Goal: Navigation & Orientation: Find specific page/section

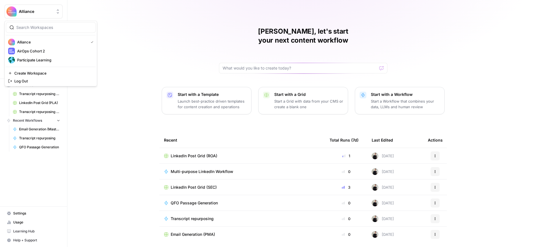
drag, startPoint x: 45, startPoint y: 13, endPoint x: 30, endPoint y: 12, distance: 15.8
click at [37, 13] on span "Alliance" at bounding box center [36, 12] width 34 height 6
click at [38, 59] on span "Participate Learning" at bounding box center [54, 60] width 74 height 6
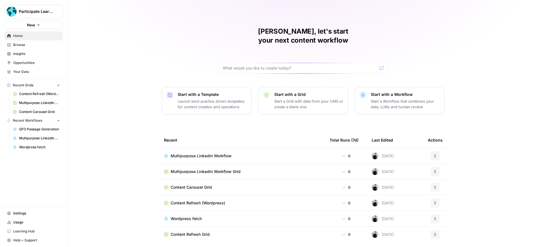
click at [22, 223] on span "Usage" at bounding box center [36, 222] width 47 height 5
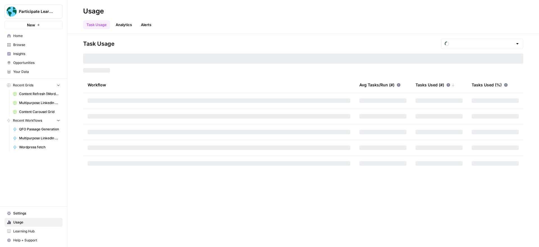
type input "October Tasks"
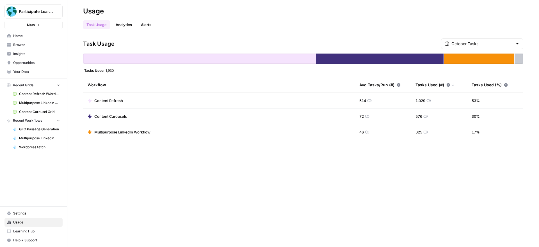
click at [26, 44] on span "Browse" at bounding box center [36, 44] width 47 height 5
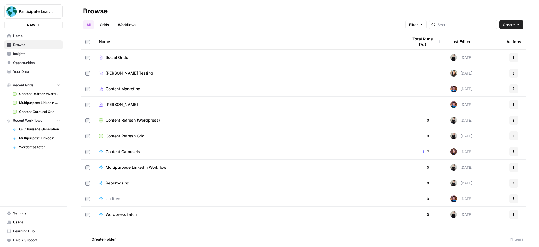
click at [124, 104] on span "Emma Testing" at bounding box center [122, 105] width 32 height 6
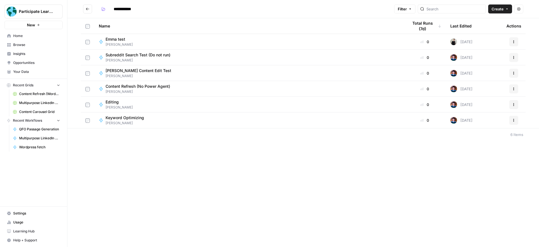
click at [92, 9] on button "Go back" at bounding box center [87, 8] width 9 height 9
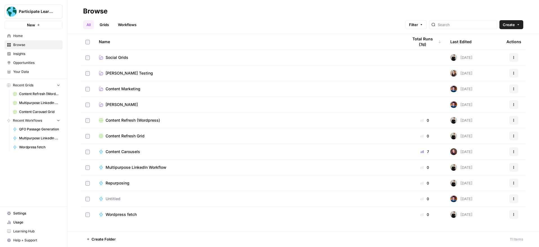
click at [124, 88] on span "Content Marketing" at bounding box center [123, 89] width 35 height 6
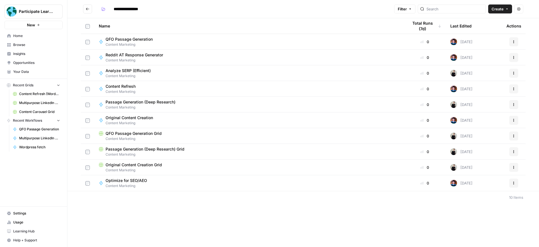
click at [88, 10] on icon "Go back" at bounding box center [88, 9] width 4 height 4
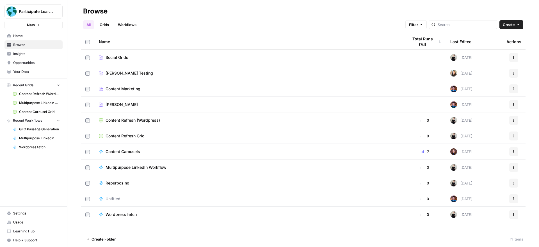
click at [183, 151] on div "Content Carousels" at bounding box center [249, 152] width 300 height 6
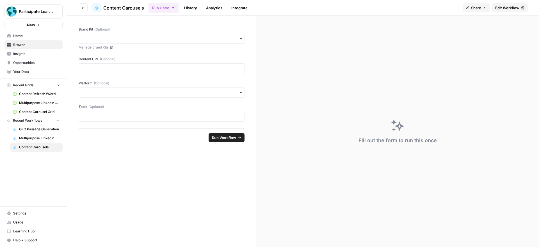
click at [85, 8] on button "Go back" at bounding box center [83, 7] width 9 height 9
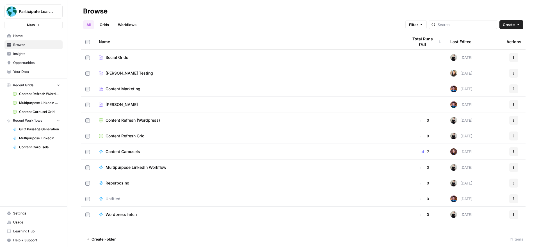
click at [132, 25] on link "Workflows" at bounding box center [127, 24] width 25 height 9
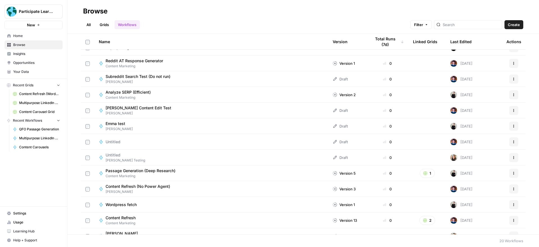
scroll to position [129, 0]
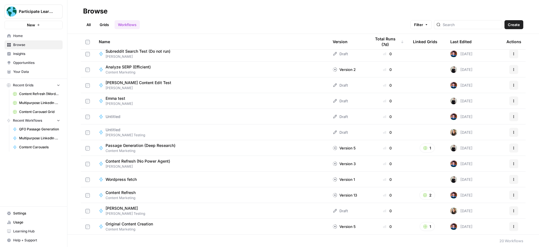
click at [104, 24] on link "Grids" at bounding box center [104, 24] width 16 height 9
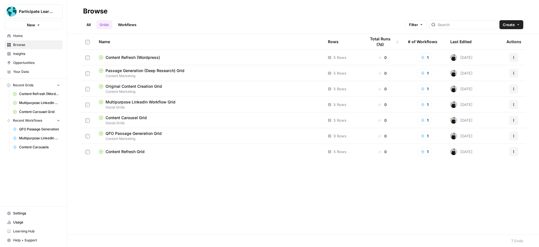
click at [213, 56] on div "Content Refresh (Wordpress)" at bounding box center [209, 58] width 220 height 6
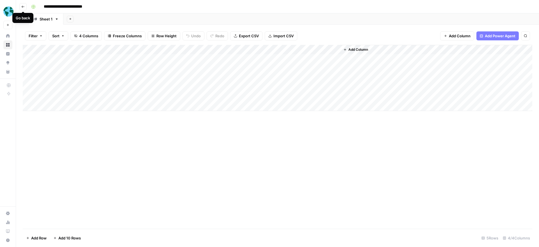
click at [23, 8] on icon "button" at bounding box center [22, 6] width 3 height 3
